Goal: Information Seeking & Learning: Learn about a topic

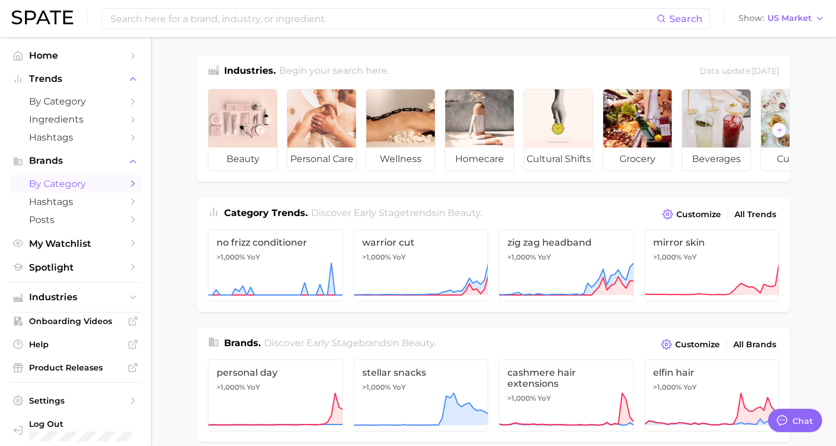
click at [87, 182] on span "by Category" at bounding box center [75, 183] width 93 height 11
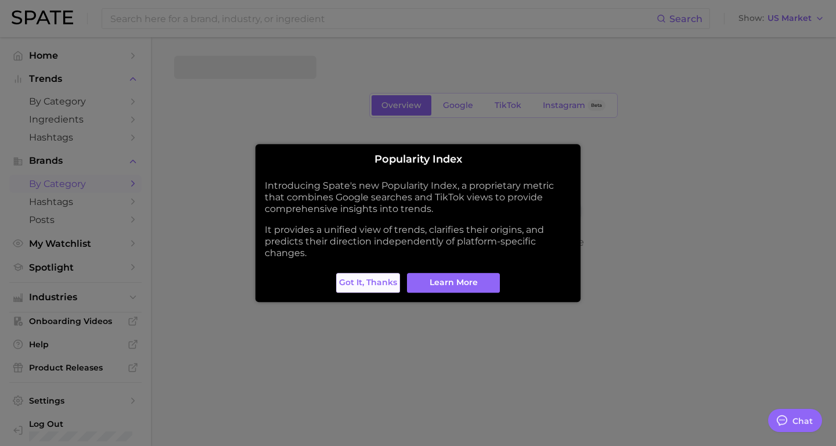
click at [391, 283] on span "Got it, thanks" at bounding box center [368, 282] width 58 height 10
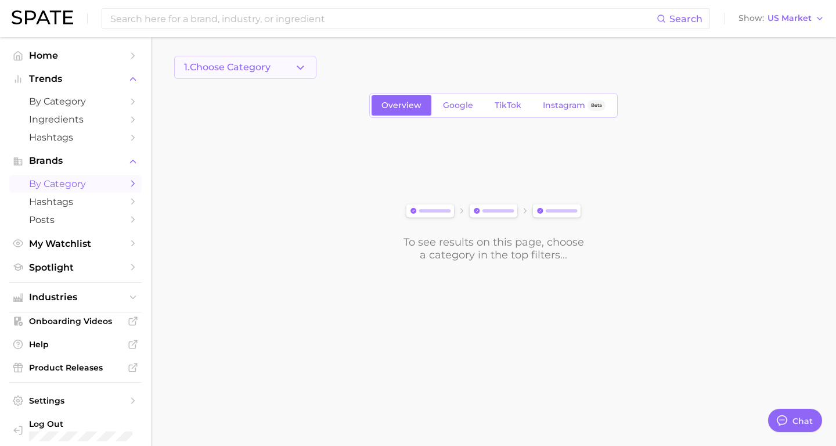
click at [299, 64] on icon "button" at bounding box center [300, 68] width 12 height 12
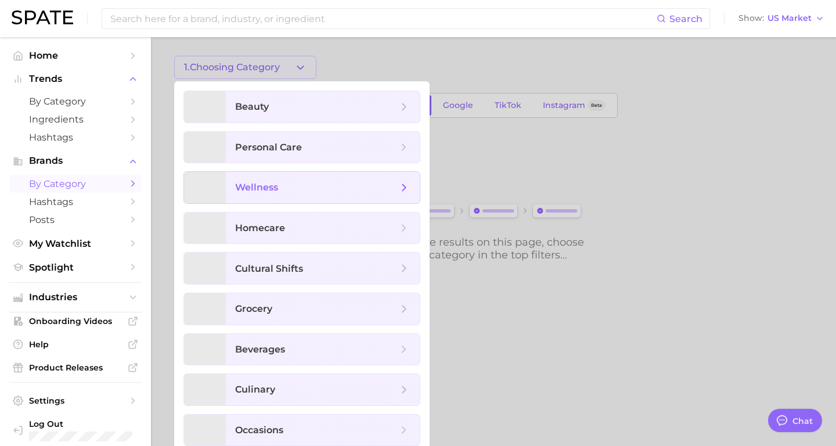
scroll to position [9, 0]
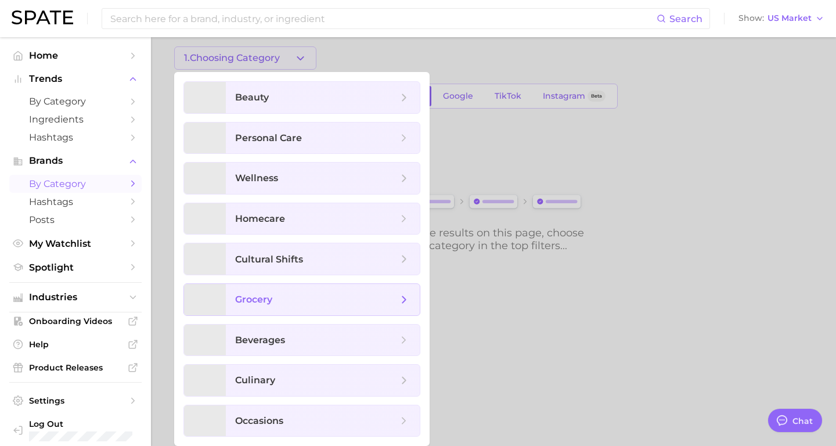
click at [294, 293] on span "grocery" at bounding box center [316, 299] width 163 height 13
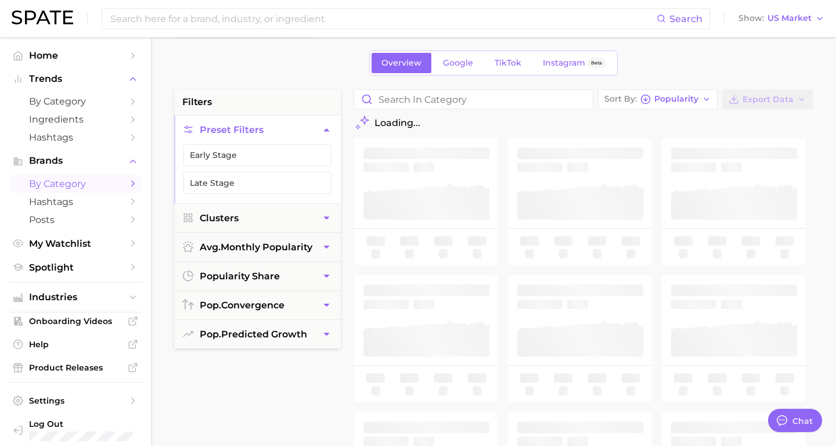
scroll to position [44, 0]
click at [302, 212] on button "Clusters" at bounding box center [257, 217] width 167 height 28
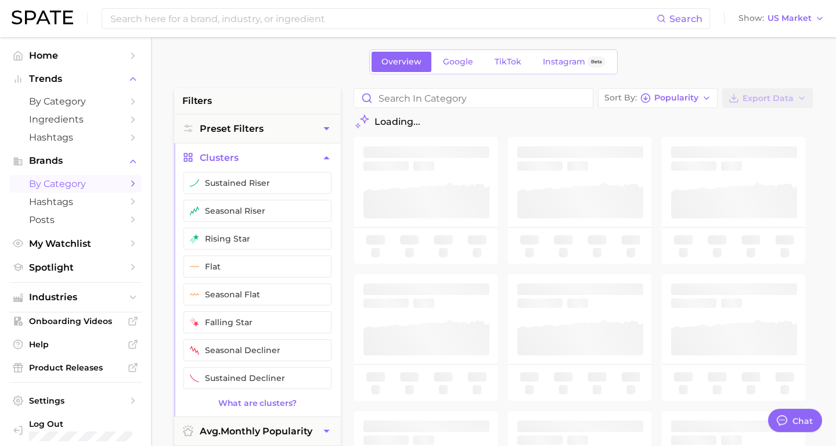
click at [322, 163] on icon "button" at bounding box center [326, 157] width 12 height 12
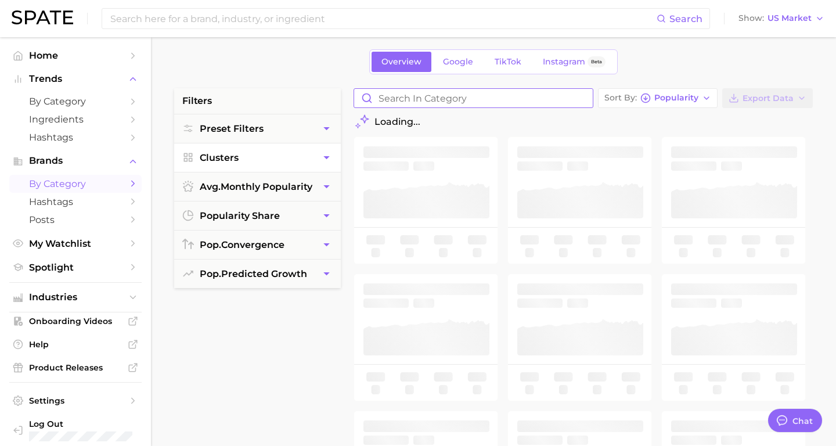
click at [463, 94] on input "Search in category" at bounding box center [473, 98] width 239 height 19
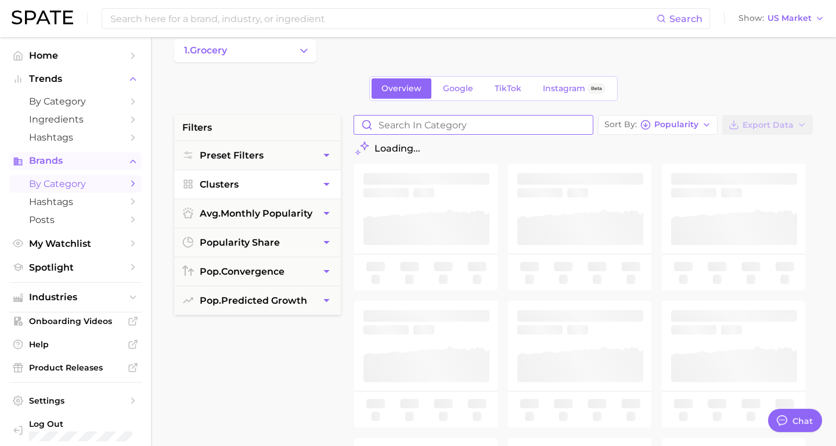
scroll to position [0, 0]
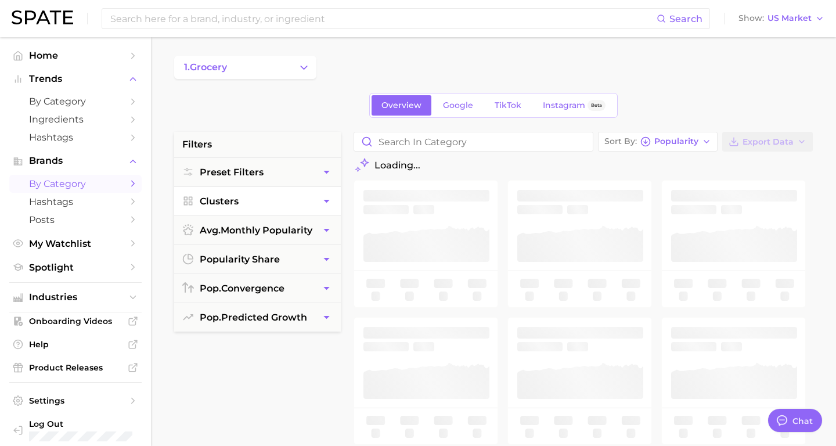
click at [239, 64] on button "1. grocery" at bounding box center [245, 67] width 142 height 23
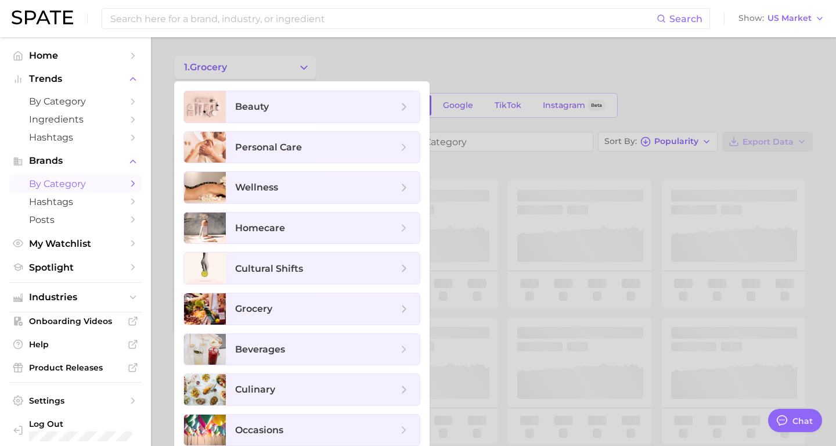
click at [361, 65] on div at bounding box center [418, 223] width 836 height 446
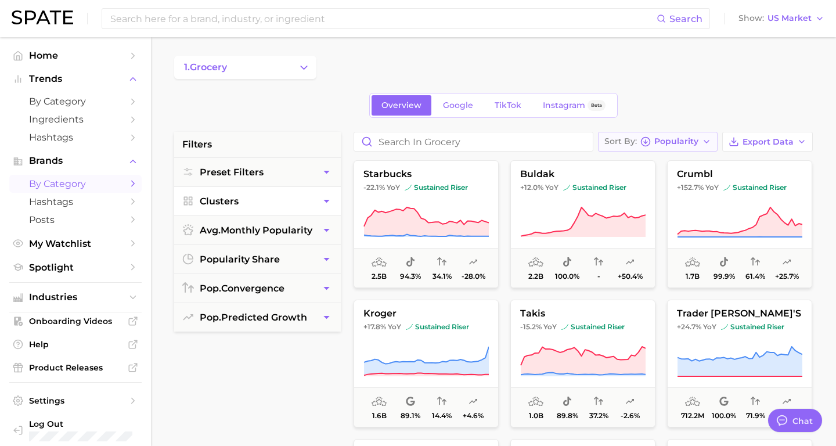
click at [649, 144] on icon "button" at bounding box center [645, 141] width 10 height 10
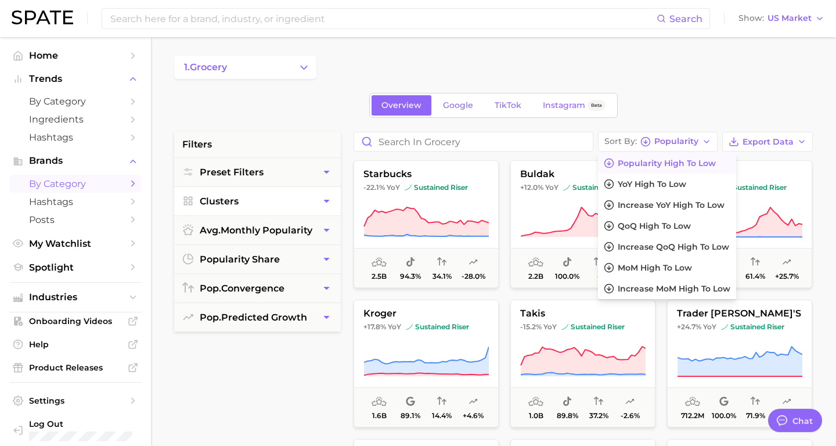
click at [667, 100] on div "Overview Google TikTok Instagram Beta" at bounding box center [493, 105] width 638 height 25
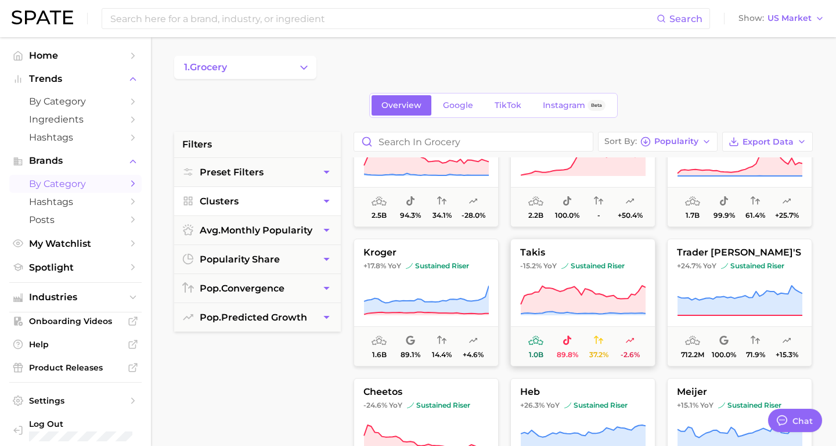
scroll to position [83, 0]
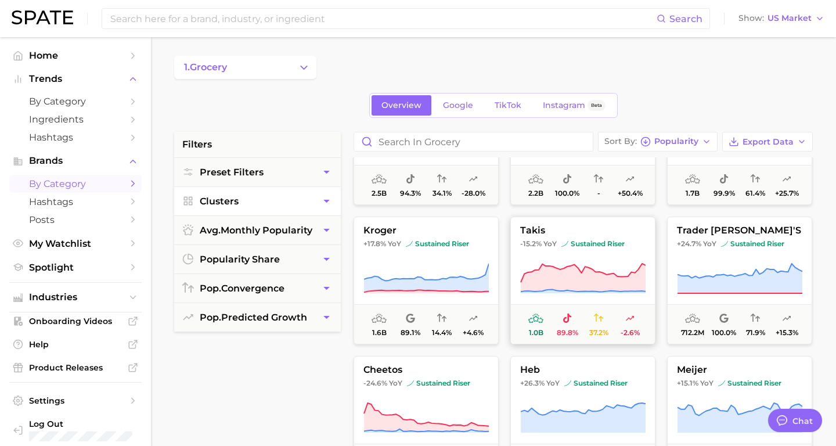
click at [573, 234] on span "takis" at bounding box center [583, 230] width 144 height 10
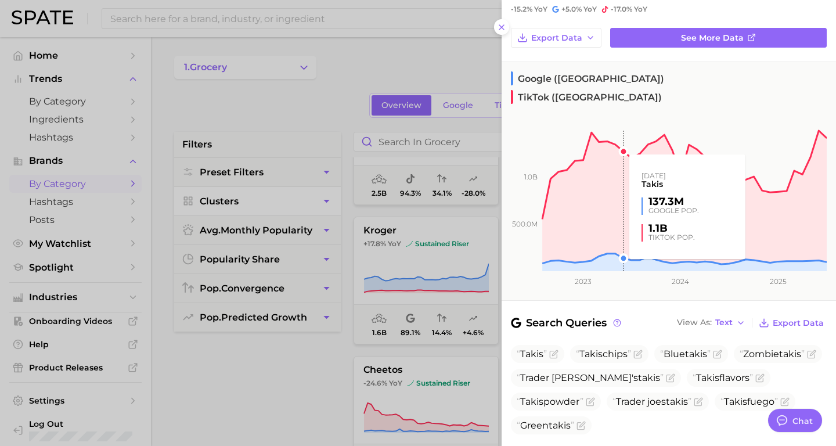
scroll to position [0, 0]
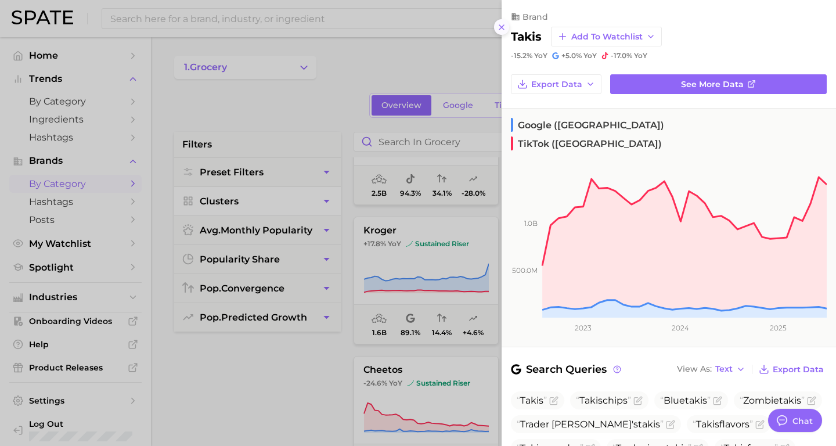
click at [505, 27] on icon at bounding box center [501, 27] width 9 height 9
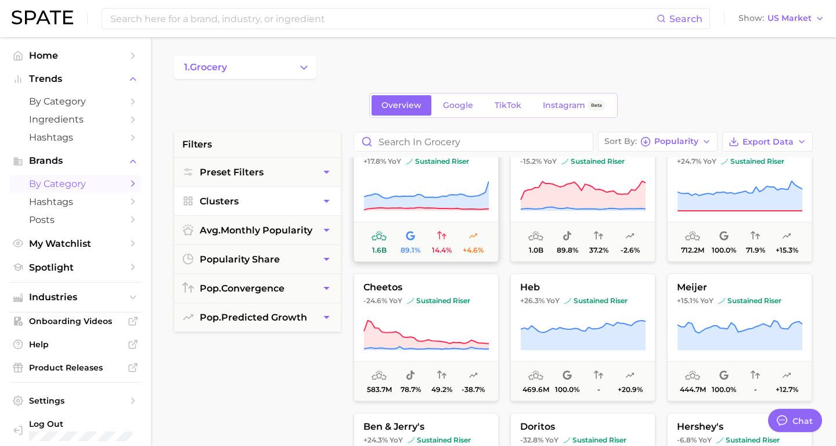
scroll to position [167, 0]
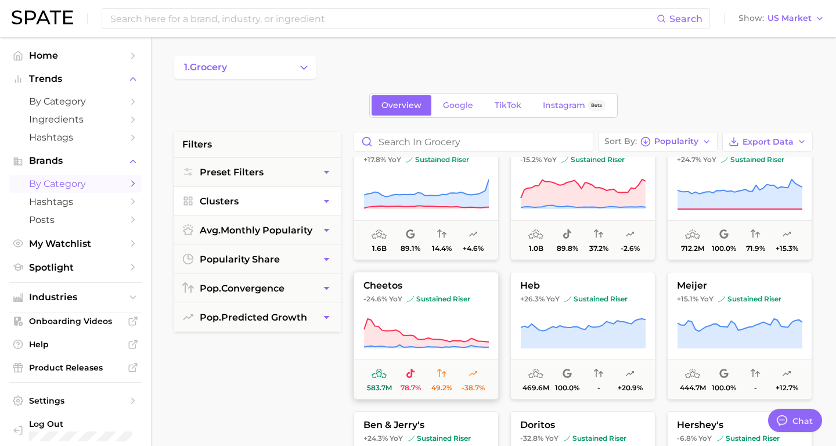
click at [450, 282] on span "cheetos" at bounding box center [426, 285] width 144 height 10
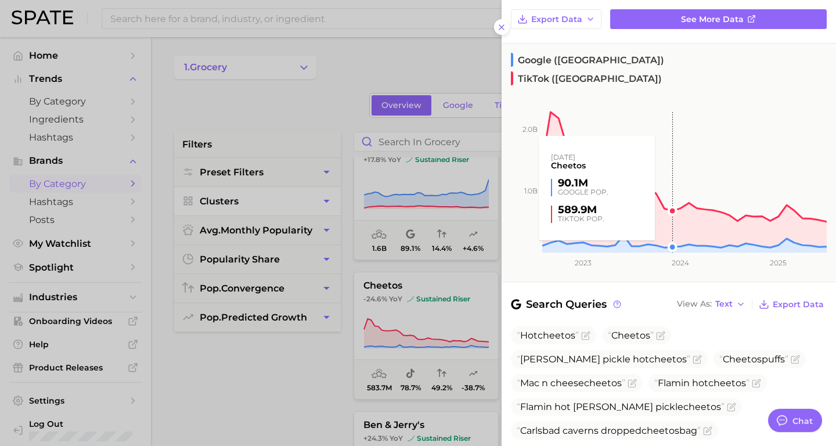
scroll to position [67, 0]
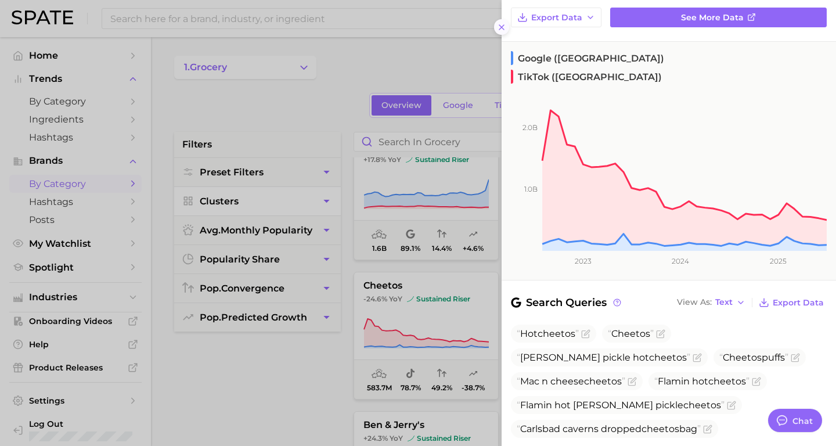
click at [499, 30] on icon at bounding box center [501, 27] width 9 height 9
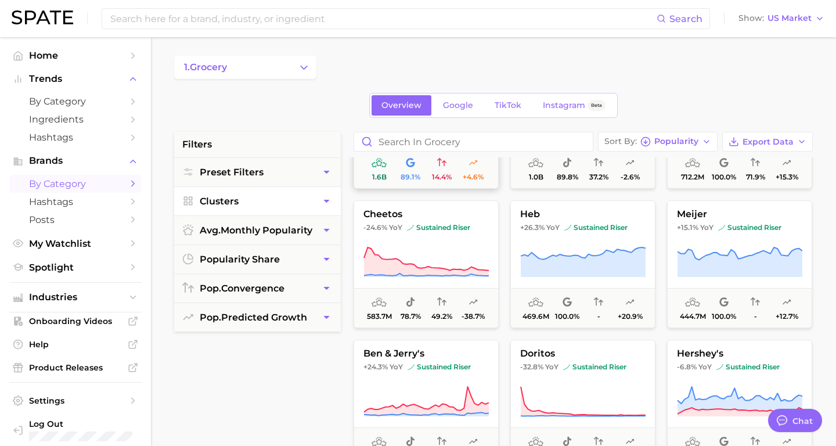
scroll to position [242, 0]
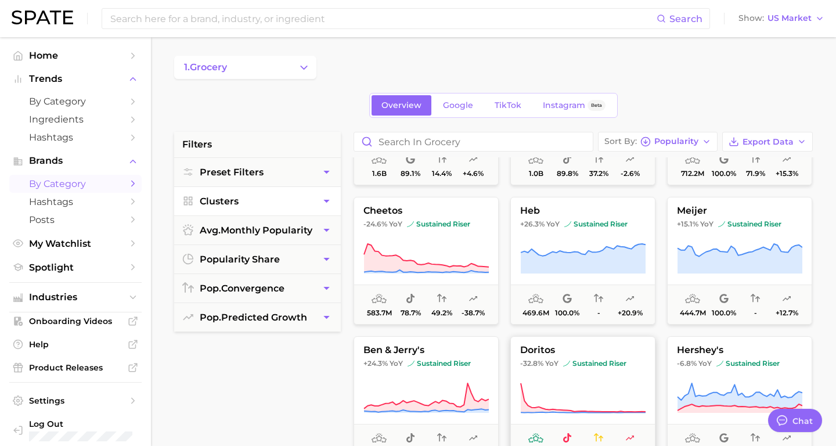
click at [540, 346] on span "doritos" at bounding box center [583, 350] width 144 height 10
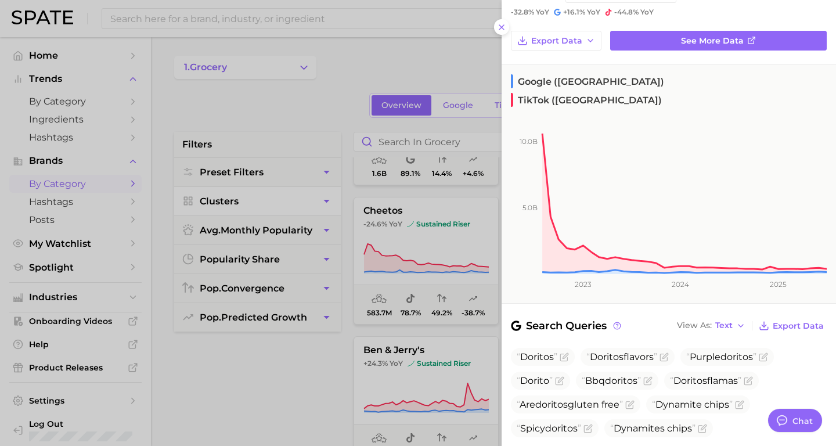
scroll to position [47, 0]
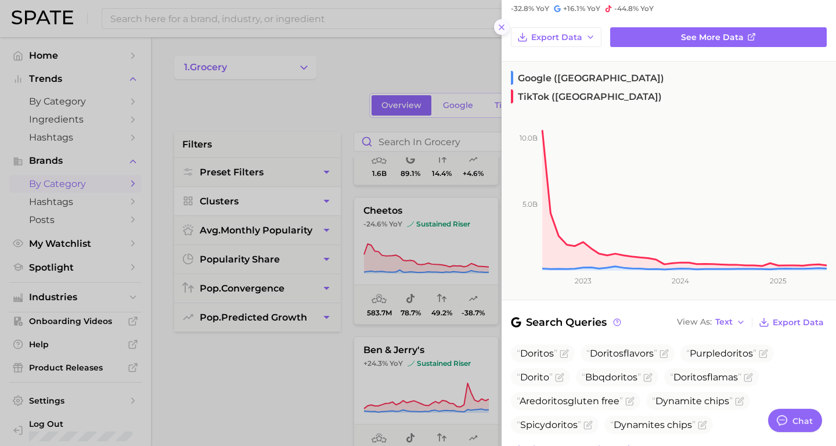
click at [506, 26] on button at bounding box center [502, 27] width 16 height 16
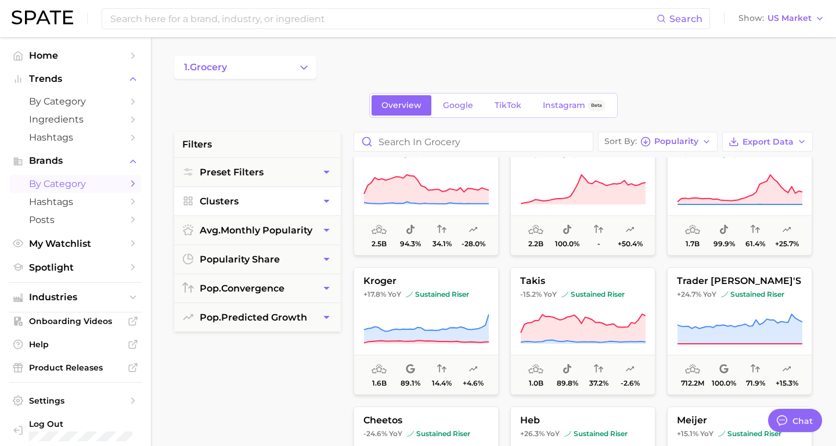
scroll to position [0, 0]
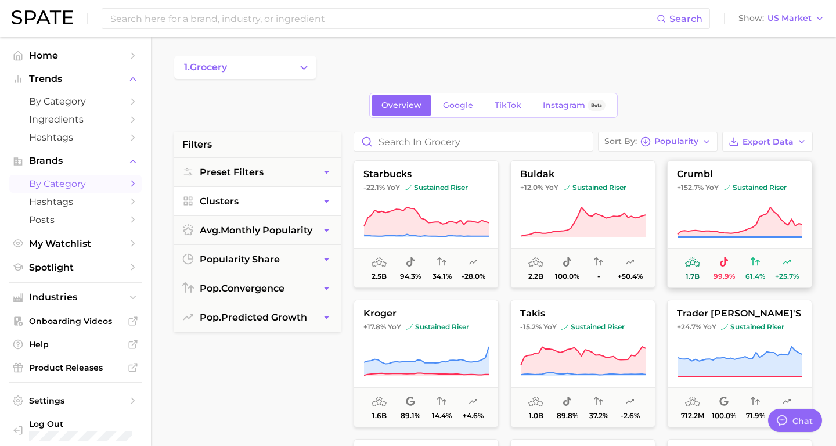
click at [699, 183] on span "+152.7%" at bounding box center [690, 187] width 27 height 9
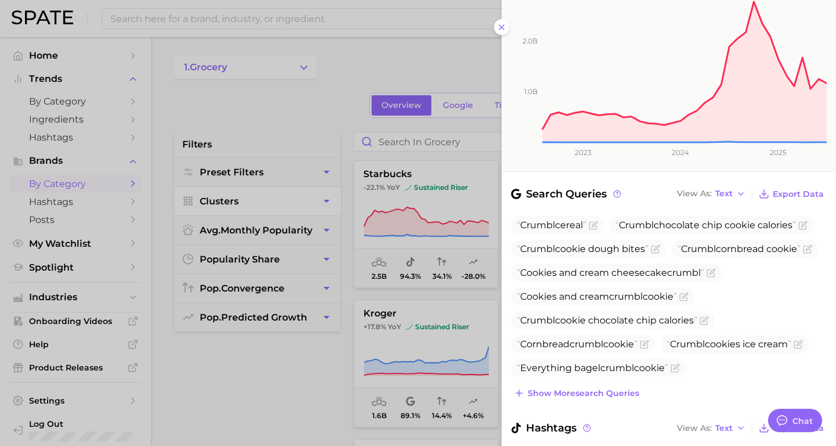
scroll to position [177, 0]
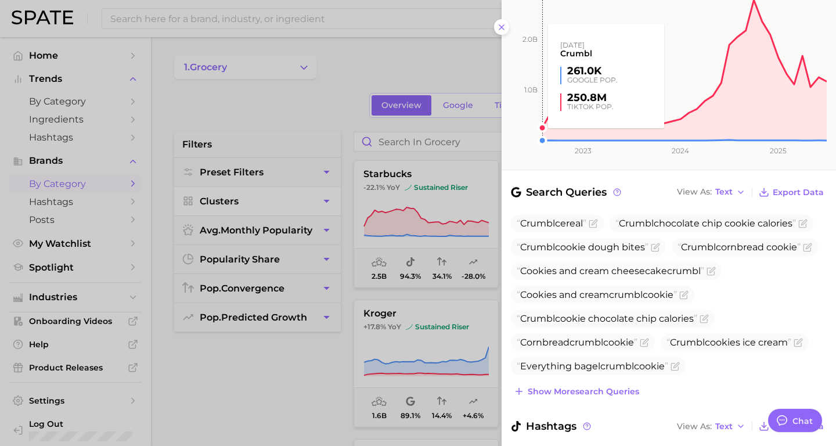
click at [502, 27] on rect at bounding box center [663, 55] width 325 height 169
click at [502, 28] on rect at bounding box center [663, 55] width 325 height 169
click at [498, 28] on icon at bounding box center [501, 27] width 9 height 9
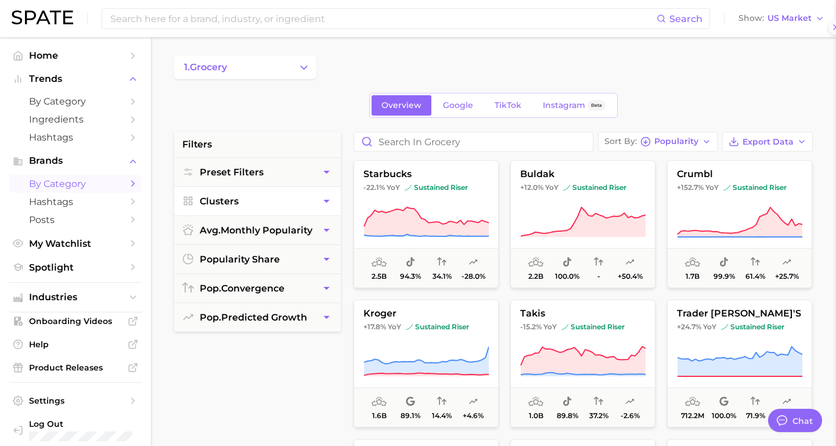
scroll to position [0, 0]
click at [495, 111] on link "TikTok" at bounding box center [508, 105] width 46 height 20
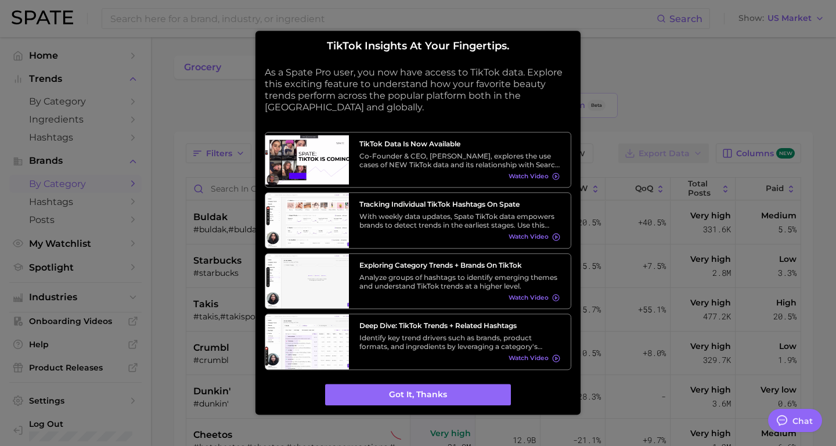
type textarea "x"
click at [434, 394] on button "Got it, thanks" at bounding box center [418, 395] width 186 height 22
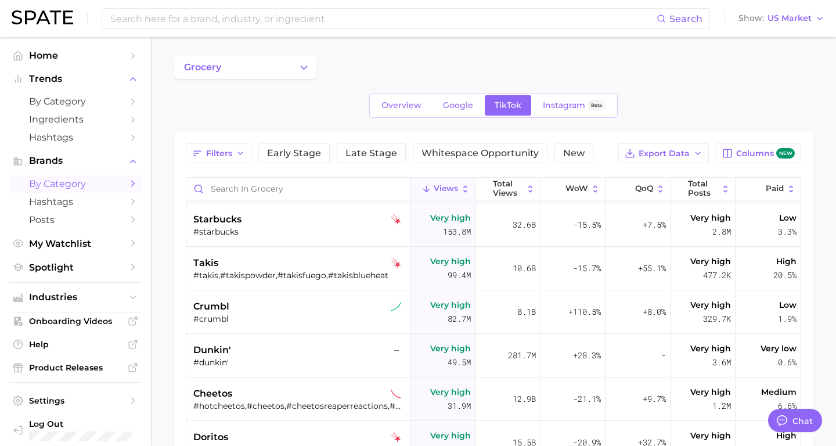
scroll to position [46, 0]
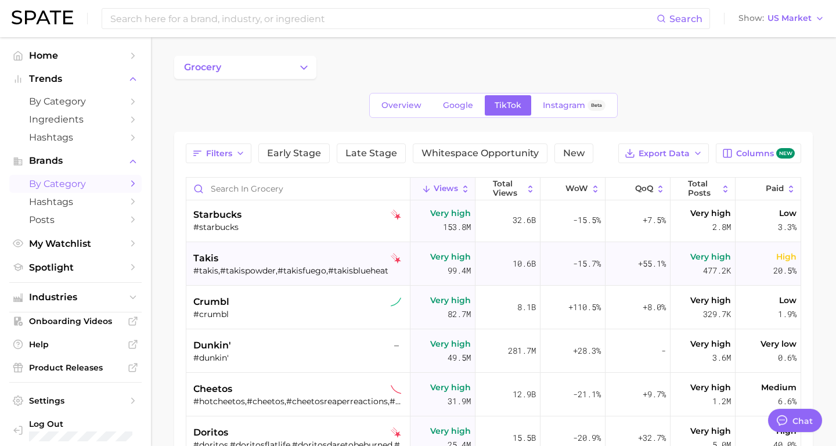
click at [319, 262] on div "takis" at bounding box center [299, 258] width 212 height 14
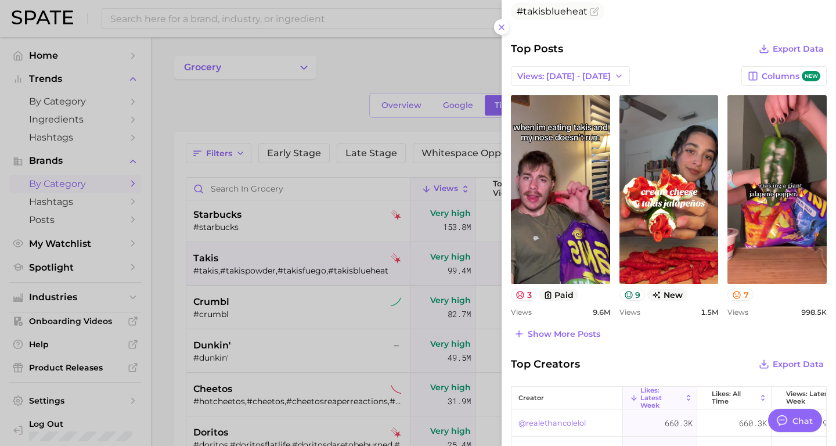
scroll to position [557, 0]
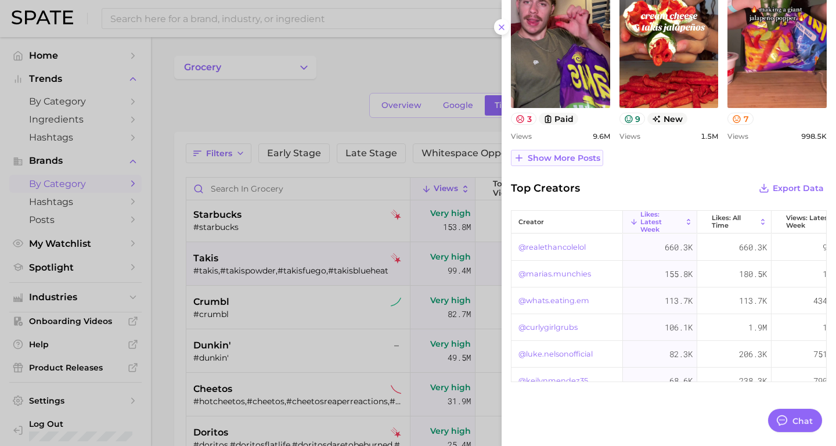
click at [592, 158] on span "Show more posts" at bounding box center [564, 158] width 73 height 10
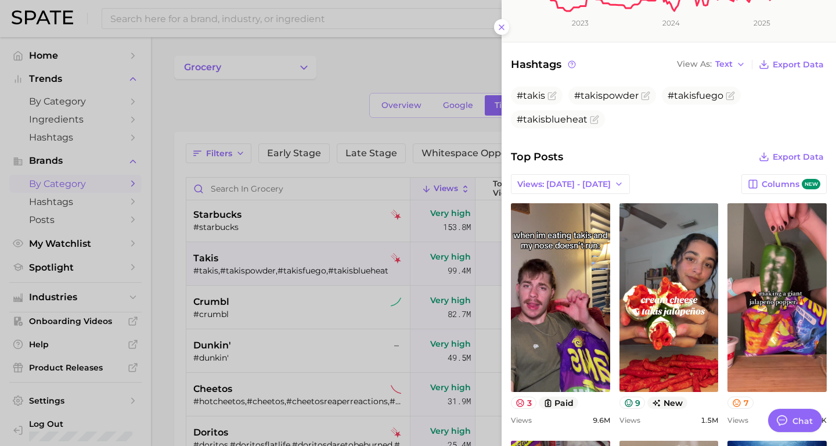
scroll to position [0, 0]
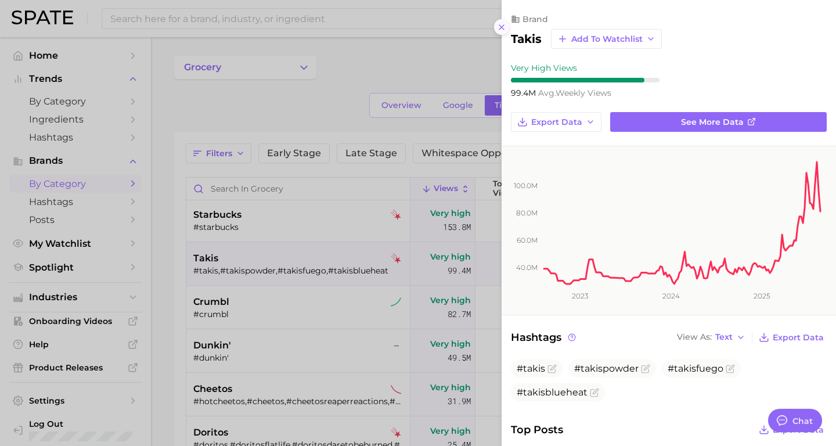
click at [500, 27] on icon at bounding box center [501, 27] width 9 height 9
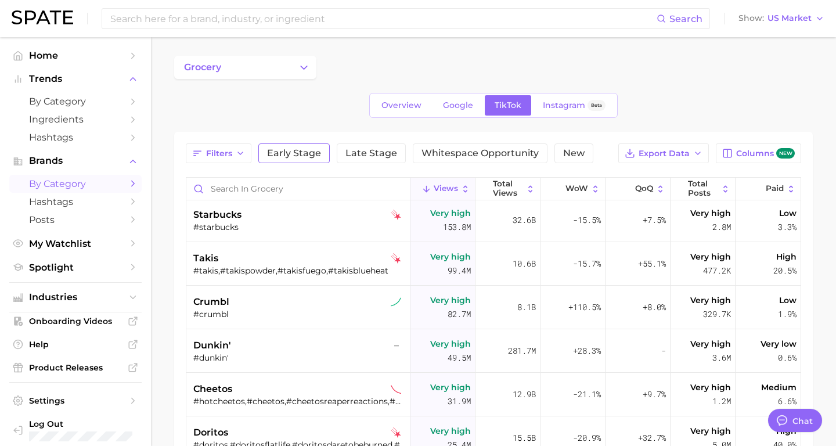
click at [285, 161] on button "Early Stage" at bounding box center [293, 153] width 71 height 20
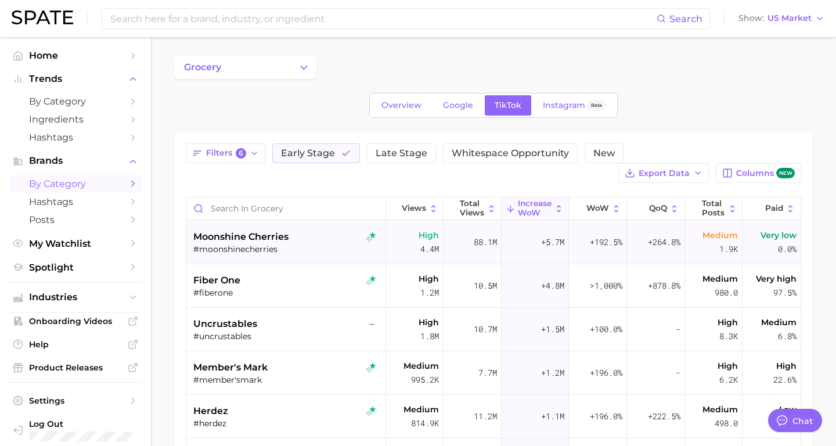
click at [297, 235] on div "moonshine cherries" at bounding box center [286, 237] width 187 height 14
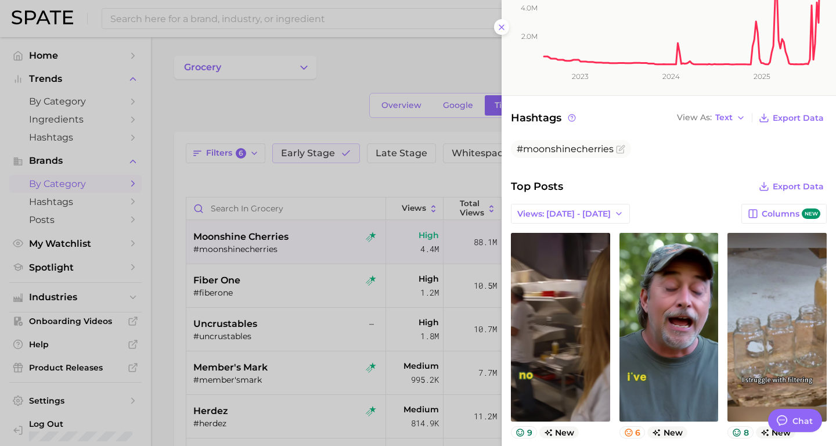
scroll to position [324, 0]
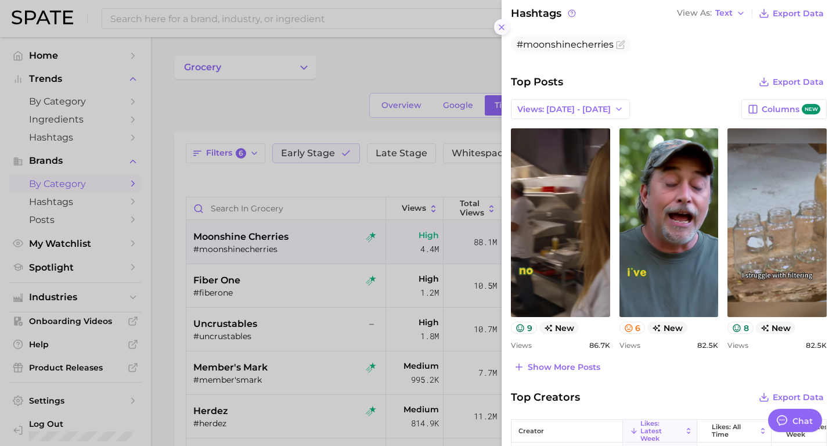
click at [504, 28] on icon at bounding box center [501, 27] width 9 height 9
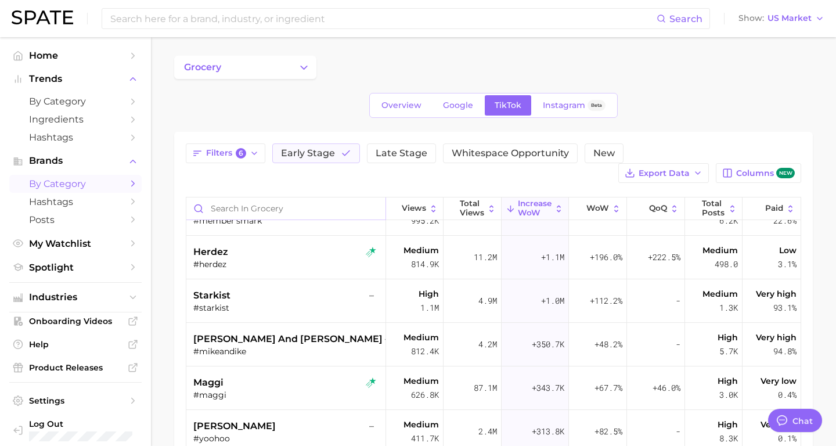
scroll to position [165, 0]
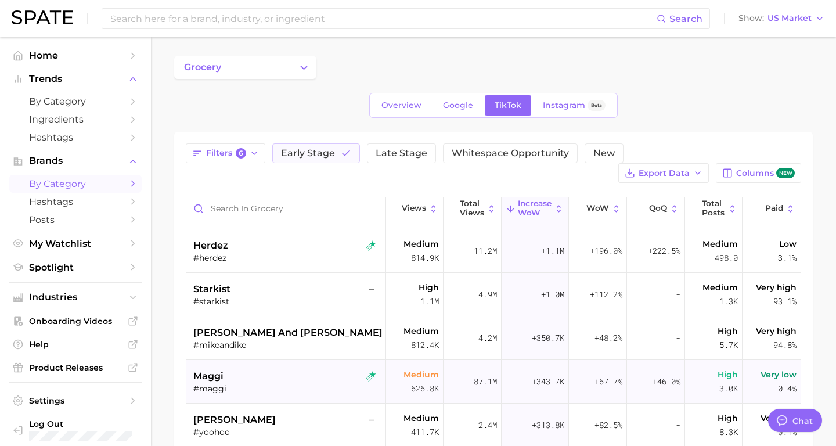
click at [324, 380] on div "maggi" at bounding box center [286, 376] width 187 height 14
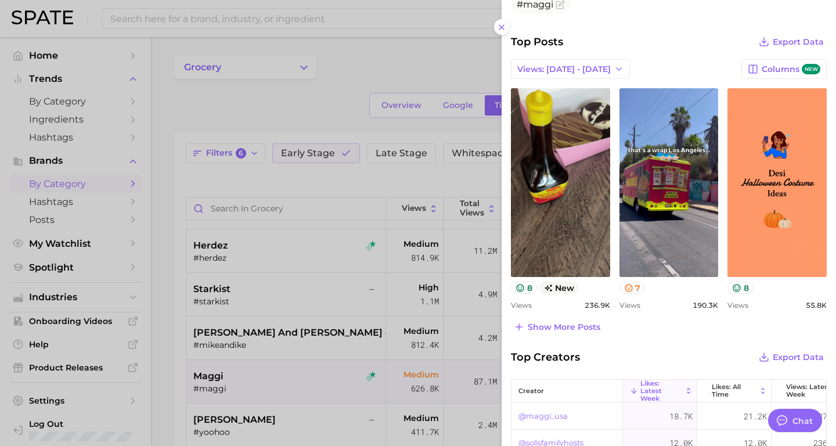
scroll to position [367, 0]
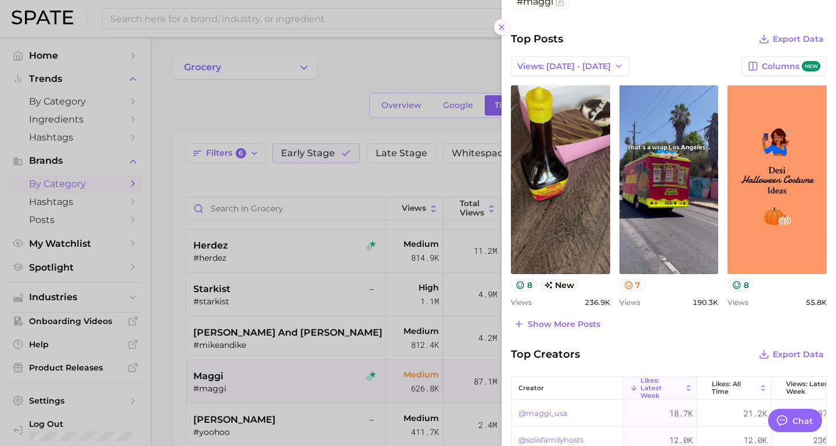
click at [501, 24] on icon at bounding box center [501, 27] width 9 height 9
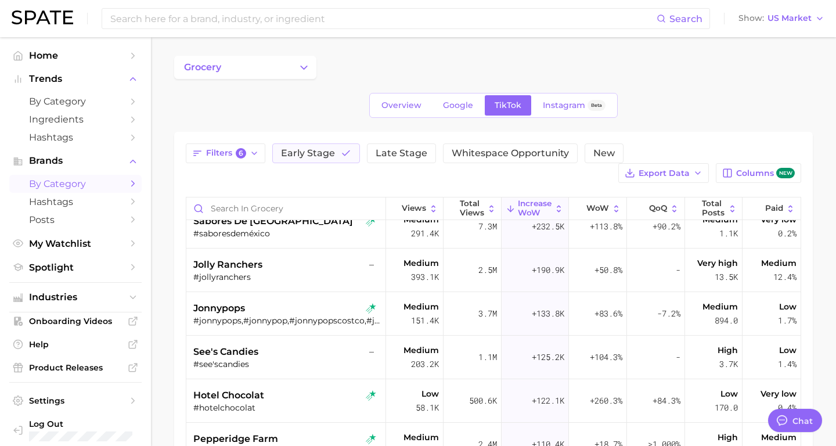
scroll to position [496, 0]
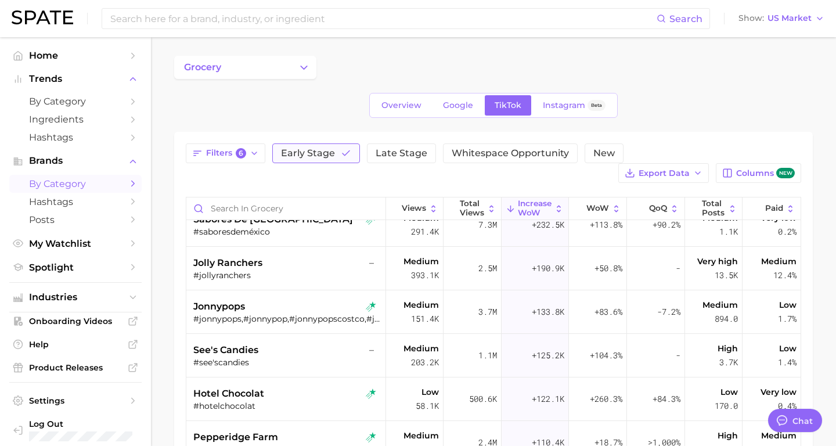
click at [317, 154] on span "Early Stage" at bounding box center [308, 153] width 54 height 9
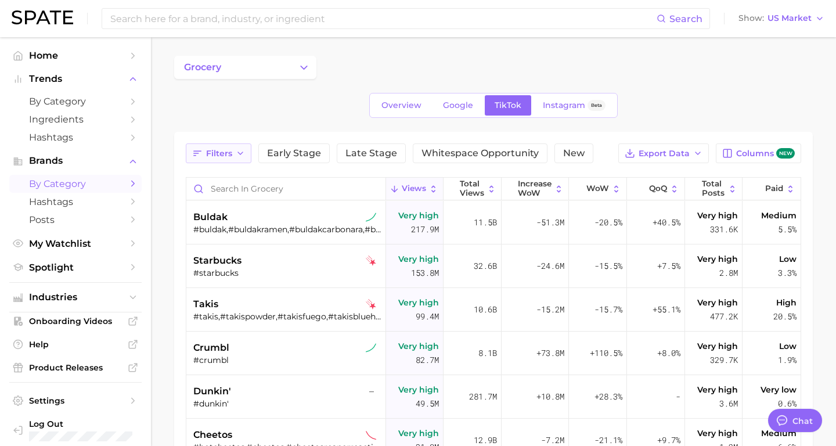
click at [233, 158] on button "Filters" at bounding box center [219, 153] width 66 height 20
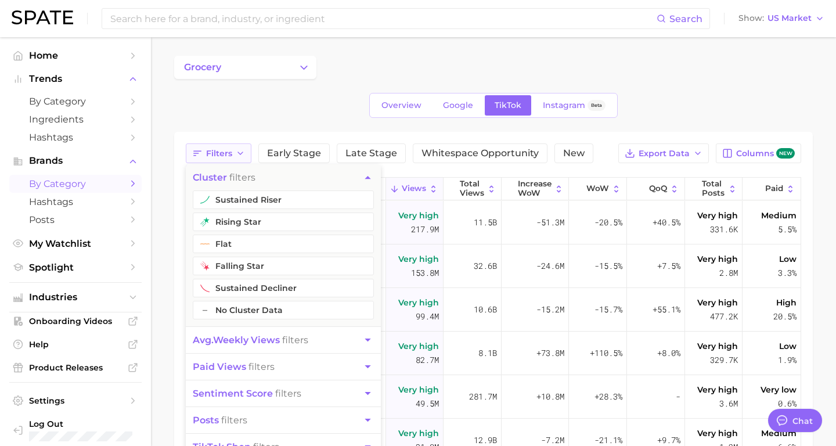
click at [233, 158] on button "Filters" at bounding box center [219, 153] width 66 height 20
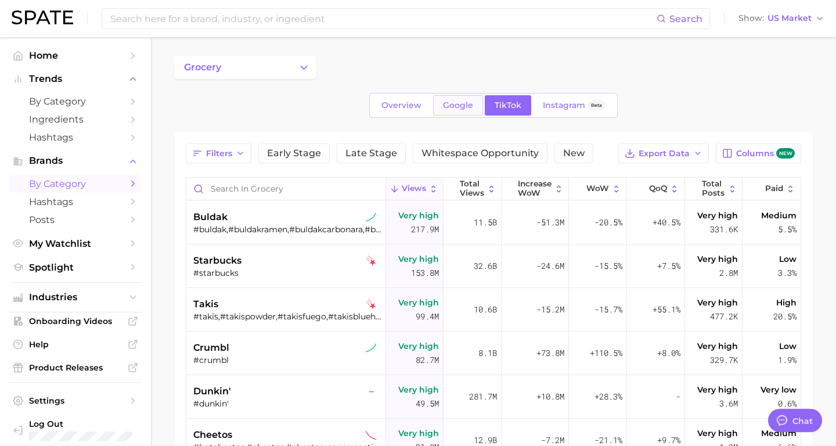
click at [467, 110] on span "Google" at bounding box center [458, 105] width 30 height 10
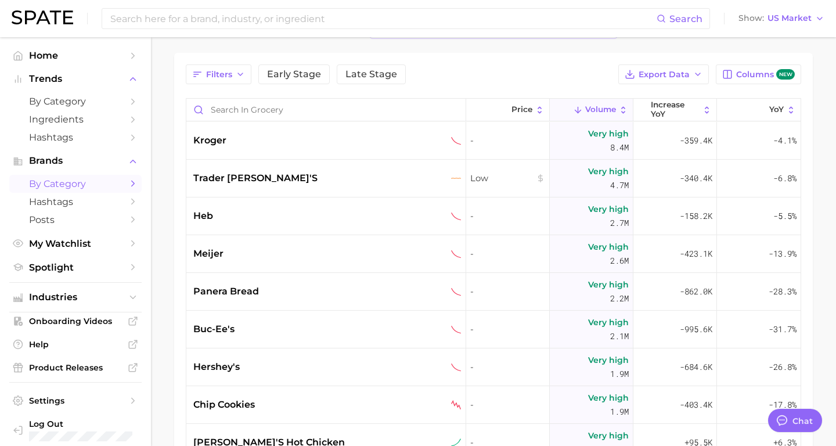
scroll to position [95, 0]
